Goal: Book appointment/travel/reservation

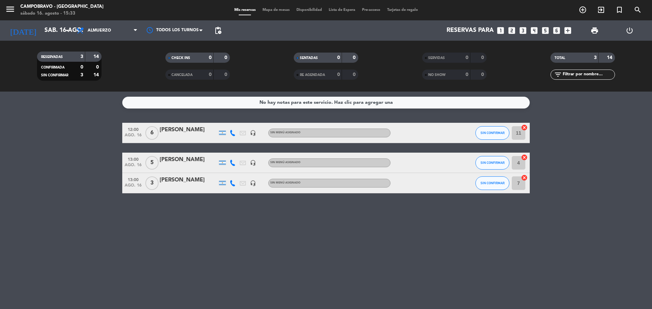
click at [514, 29] on icon "looks_two" at bounding box center [511, 30] width 9 height 9
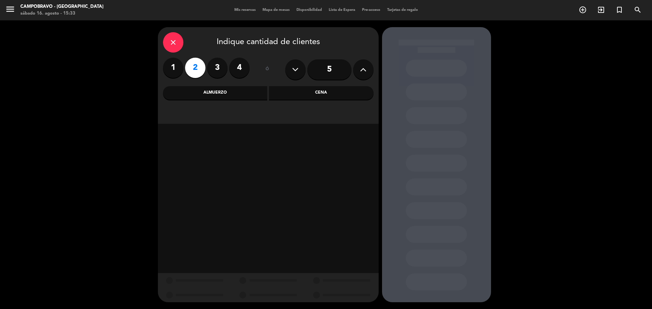
click at [296, 97] on div "Cena" at bounding box center [321, 93] width 105 height 14
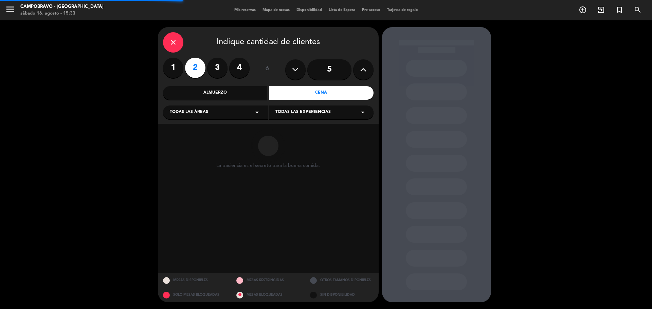
click at [219, 110] on div "Todas las áreas arrow_drop_down" at bounding box center [215, 113] width 105 height 14
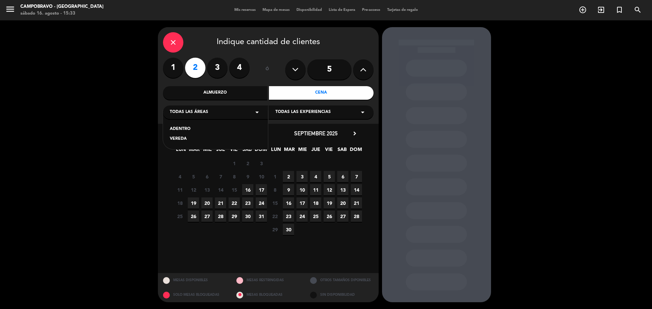
click at [181, 127] on div "ADENTRO" at bounding box center [215, 129] width 91 height 7
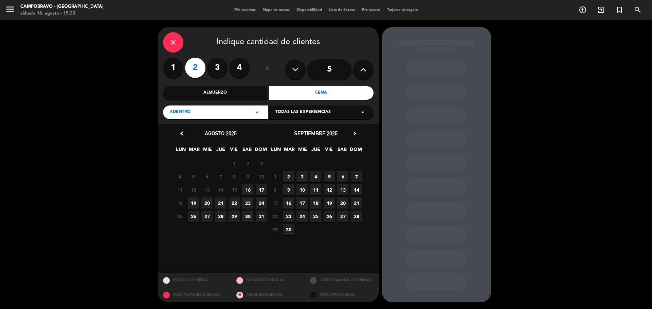
click at [249, 190] on span "16" at bounding box center [247, 189] width 11 height 11
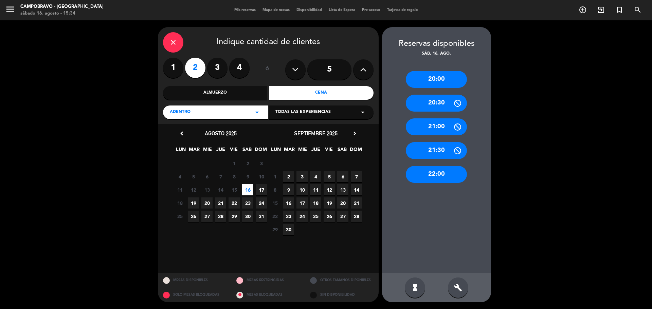
drag, startPoint x: 446, startPoint y: 175, endPoint x: 344, endPoint y: 124, distance: 114.6
click at [446, 175] on div "22:00" at bounding box center [436, 174] width 61 height 17
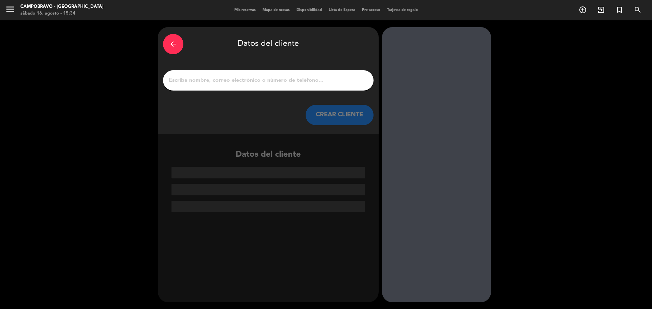
drag, startPoint x: 329, startPoint y: 83, endPoint x: 327, endPoint y: 77, distance: 6.6
click at [329, 83] on input "1" at bounding box center [268, 81] width 200 height 10
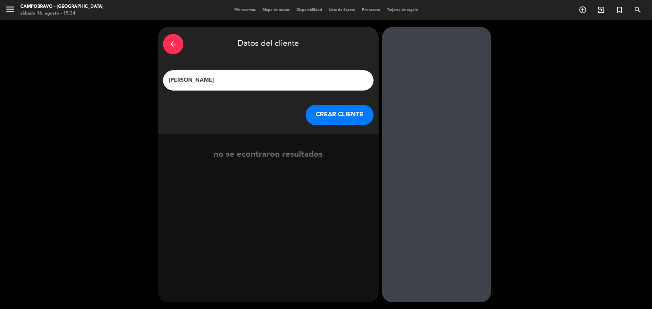
type input "[PERSON_NAME]"
click at [349, 115] on button "CREAR CLIENTE" at bounding box center [339, 115] width 68 height 20
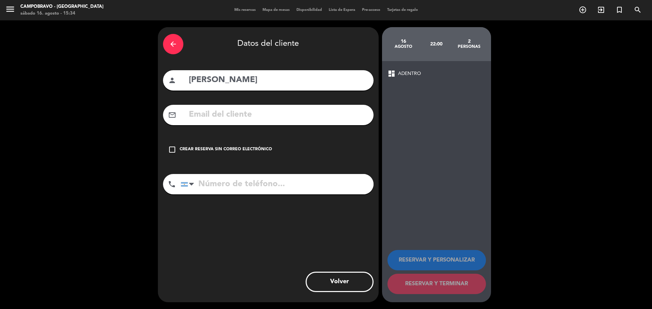
click at [178, 153] on div "check_box_outline_blank Crear reserva sin correo electrónico" at bounding box center [268, 150] width 210 height 20
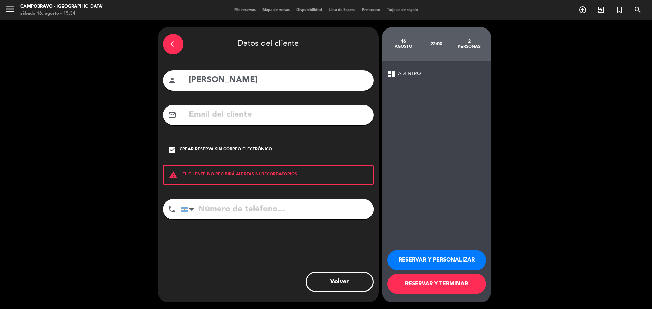
click at [244, 208] on input "tel" at bounding box center [277, 209] width 193 height 20
type input "1130595211"
click at [447, 284] on button "RESERVAR Y TERMINAR" at bounding box center [436, 284] width 98 height 20
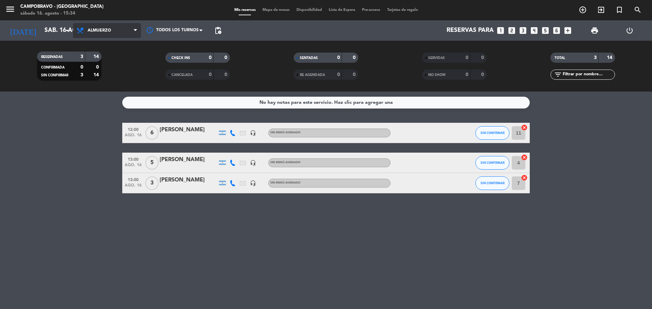
drag, startPoint x: 126, startPoint y: 30, endPoint x: 120, endPoint y: 44, distance: 15.2
click at [126, 31] on span "Almuerzo" at bounding box center [107, 30] width 68 height 15
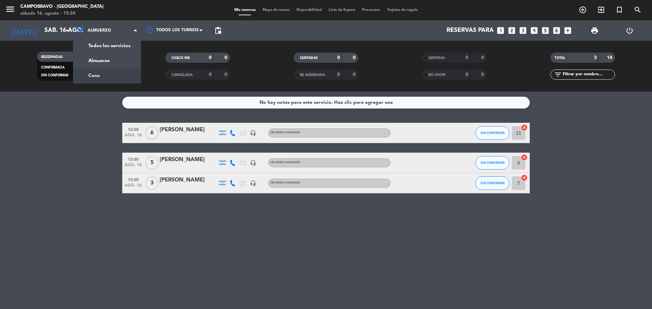
click at [105, 78] on div "menu Campobravo - Las Cañitas sábado 16. agosto - 15:34 Mis reservas Mapa de me…" at bounding box center [326, 46] width 652 height 92
